Goal: Use online tool/utility: Utilize a website feature to perform a specific function

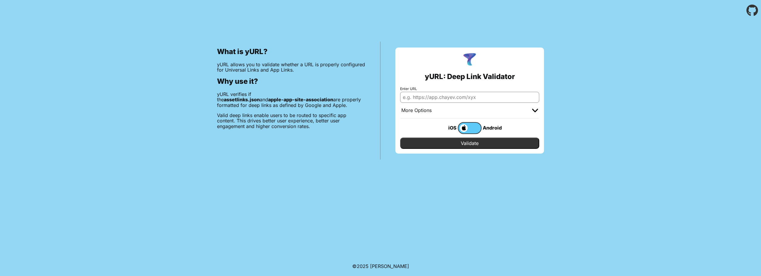
click at [476, 95] on input "Enter URL" at bounding box center [469, 97] width 139 height 11
paste input "[URL][DOMAIN_NAME]"
type input "[URL][DOMAIN_NAME]"
click at [470, 144] on input "Validate" at bounding box center [469, 143] width 139 height 11
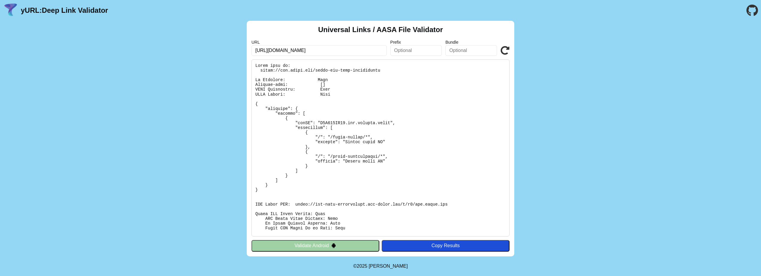
click at [354, 49] on input "[URL][DOMAIN_NAME]" at bounding box center [319, 50] width 135 height 11
click at [509, 51] on icon at bounding box center [505, 50] width 9 height 9
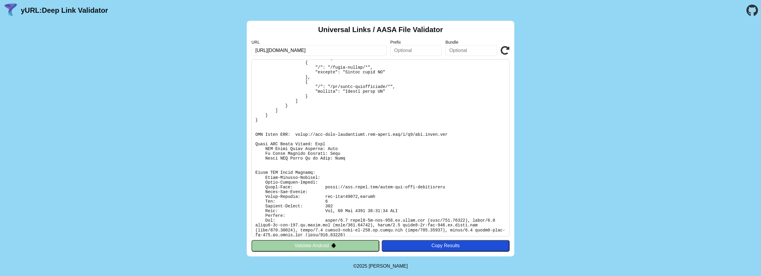
scroll to position [75, 0]
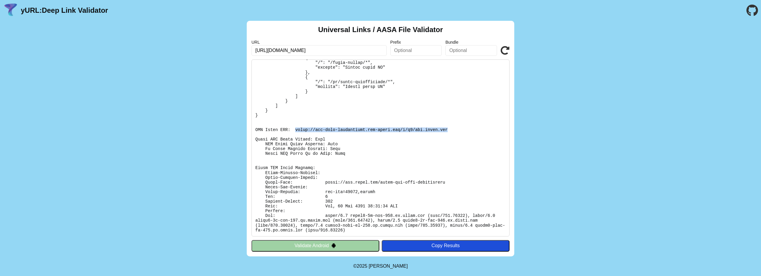
drag, startPoint x: 292, startPoint y: 129, endPoint x: 431, endPoint y: 129, distance: 139.2
click at [431, 129] on pre at bounding box center [381, 147] width 258 height 177
copy pre "https://app-site-association.cdn-apple.com/a/v1/web.ubime.com"
drag, startPoint x: 255, startPoint y: 130, endPoint x: 287, endPoint y: 132, distance: 31.3
click at [287, 132] on pre at bounding box center [381, 147] width 258 height 177
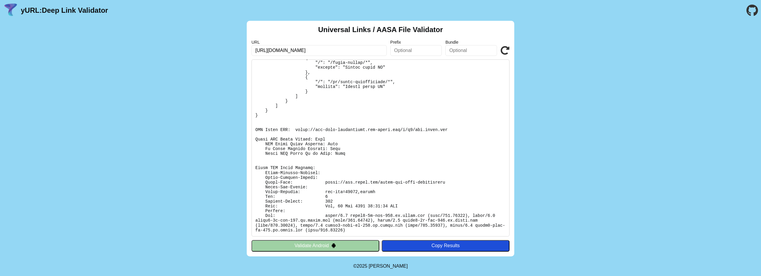
click at [292, 138] on pre at bounding box center [381, 147] width 258 height 177
drag, startPoint x: 255, startPoint y: 130, endPoint x: 431, endPoint y: 131, distance: 176.0
click at [431, 131] on pre at bounding box center [381, 147] width 258 height 177
copy pre "CDN Cache URL: https://app-site-association.cdn-apple.com/a/v1/web.ubime.com"
click at [317, 246] on button "Validate Android" at bounding box center [316, 245] width 128 height 11
